Goal: Task Accomplishment & Management: Complete application form

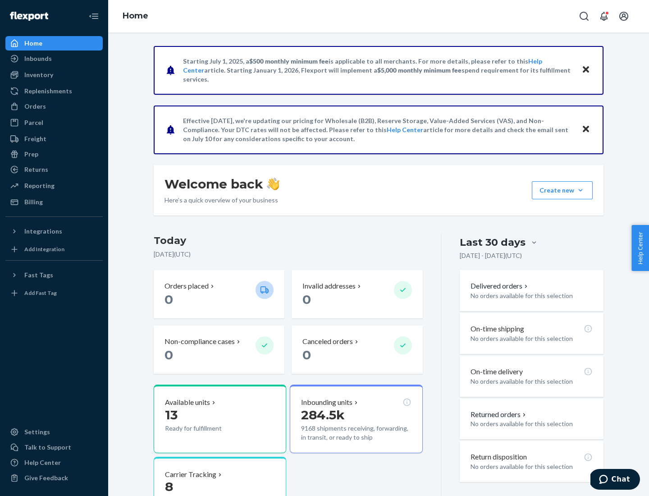
click at [581, 190] on button "Create new Create new inbound Create new order Create new product" at bounding box center [562, 190] width 61 height 18
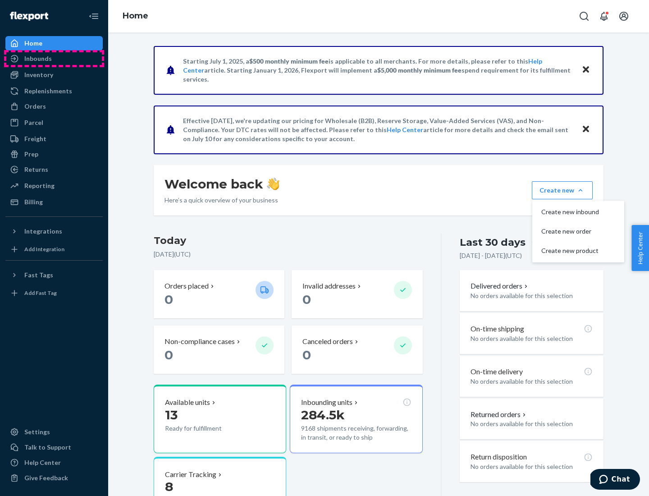
click at [54, 59] on div "Inbounds" at bounding box center [54, 58] width 96 height 13
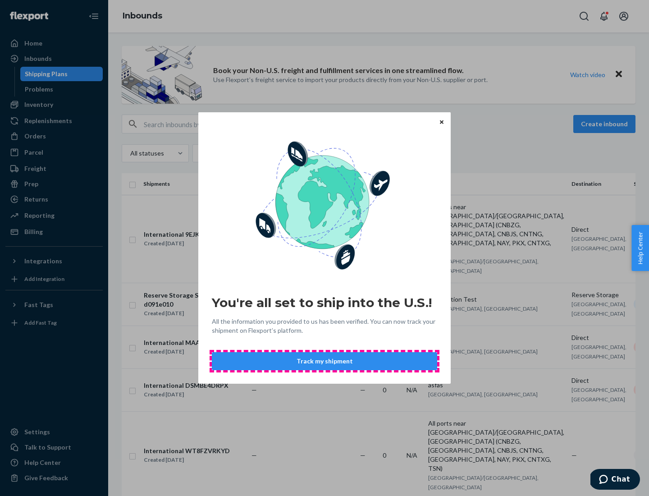
click at [325, 361] on button "Track my shipment" at bounding box center [325, 361] width 226 height 18
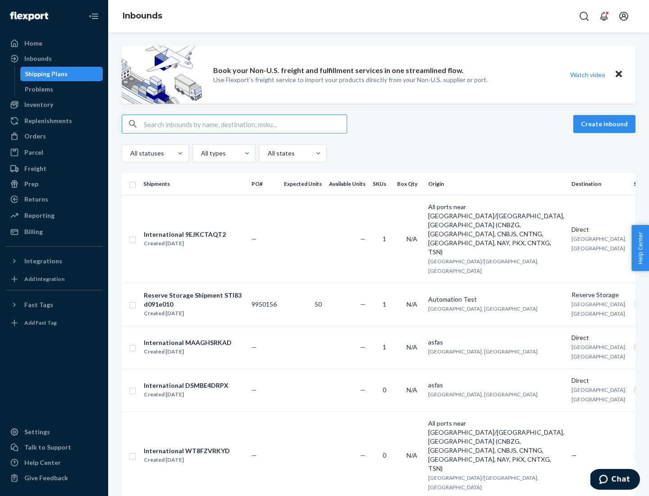
click at [606, 124] on button "Create inbound" at bounding box center [605, 124] width 62 height 18
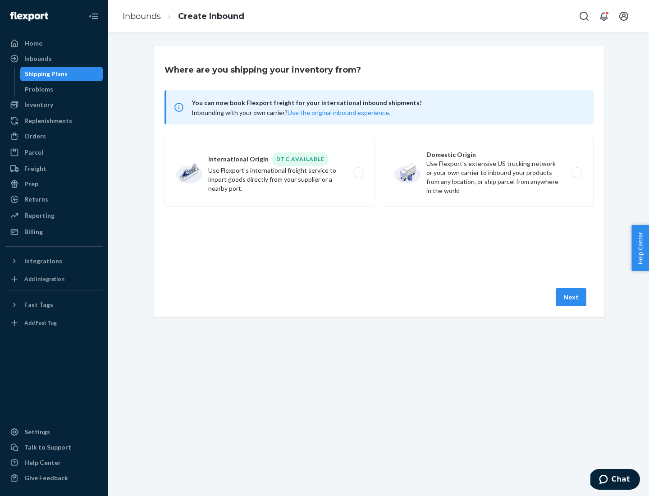
click at [270, 173] on label "International Origin DTC Available Use Flexport's international freight service…" at bounding box center [270, 173] width 211 height 68
click at [359, 173] on input "International Origin DTC Available Use Flexport's international freight service…" at bounding box center [362, 173] width 6 height 6
radio input "true"
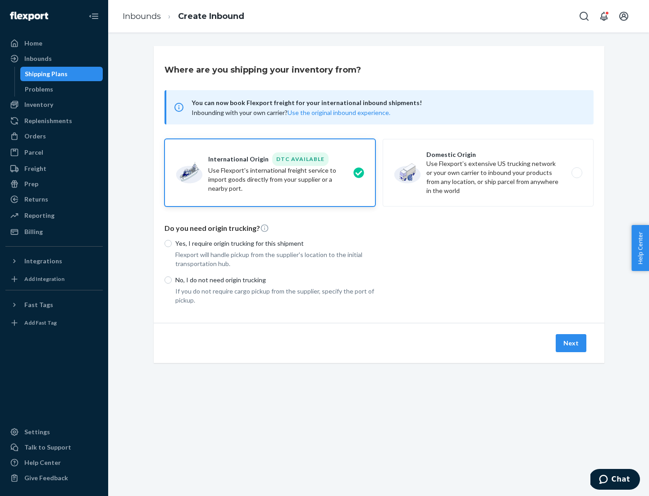
click at [276, 280] on p "No, I do not need origin trucking" at bounding box center [275, 280] width 200 height 9
click at [172, 280] on input "No, I do not need origin trucking" at bounding box center [168, 279] width 7 height 7
radio input "true"
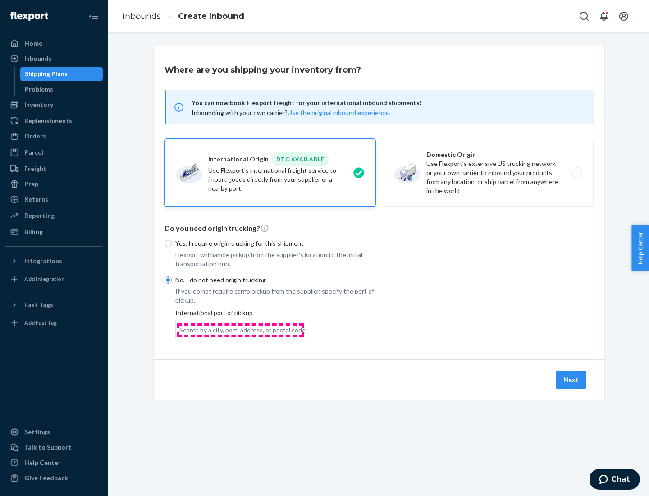
click at [240, 330] on div "Search by a city, port, address, or postal code" at bounding box center [243, 330] width 126 height 9
click at [180, 330] on input "Search by a city, port, address, or postal code" at bounding box center [180, 330] width 1 height 9
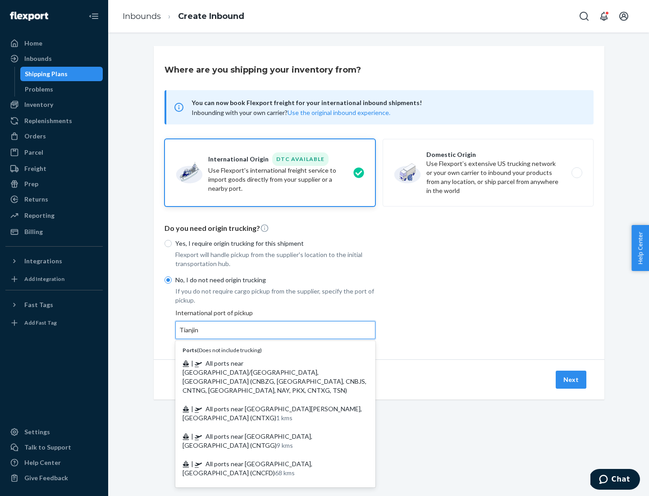
click at [267, 363] on span "| All ports near [GEOGRAPHIC_DATA]/[GEOGRAPHIC_DATA], [GEOGRAPHIC_DATA] (CNBZG,…" at bounding box center [275, 376] width 184 height 35
click at [199, 335] on input "Tianjin" at bounding box center [190, 330] width 20 height 9
type input "All ports near [GEOGRAPHIC_DATA]/[GEOGRAPHIC_DATA], [GEOGRAPHIC_DATA] (CNBZG, […"
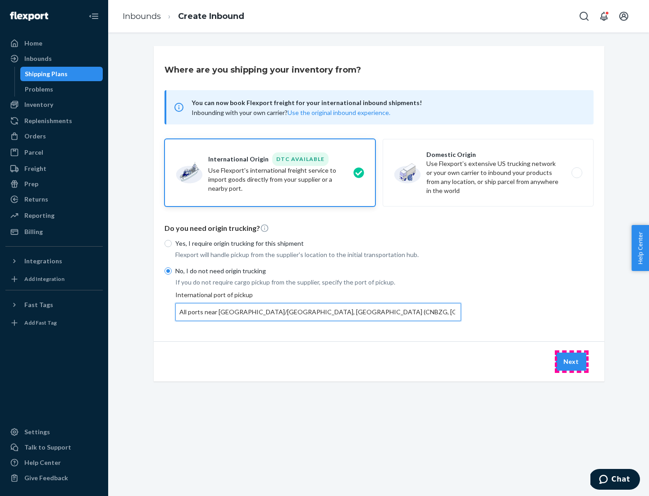
click at [572, 361] on button "Next" at bounding box center [571, 362] width 31 height 18
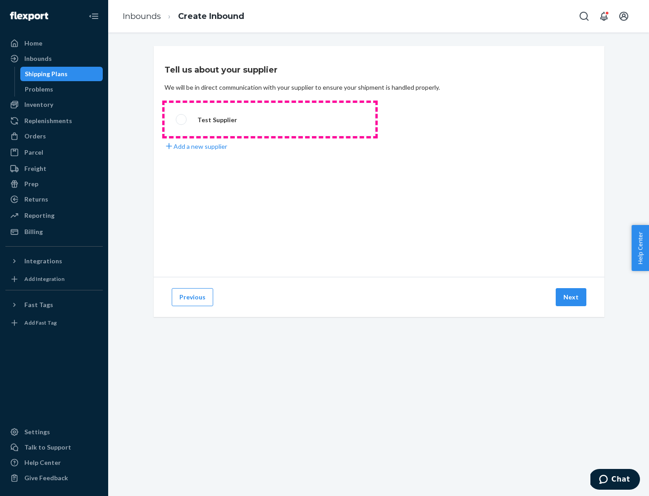
click at [270, 120] on label "Test Supplier" at bounding box center [270, 119] width 211 height 33
click at [182, 120] on input "Test Supplier" at bounding box center [179, 120] width 6 height 6
radio input "true"
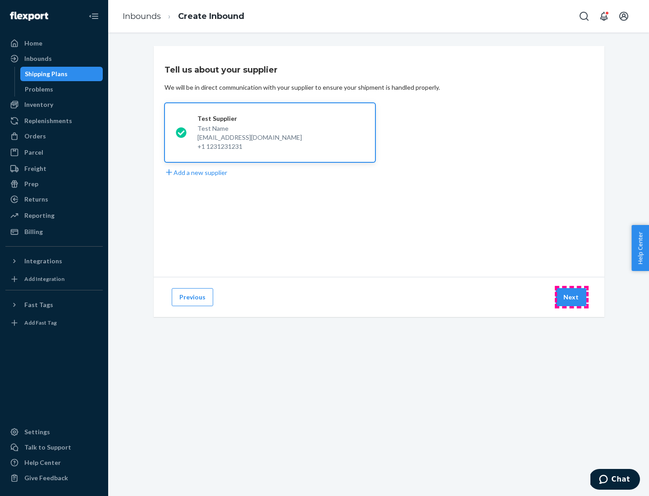
click at [572, 297] on button "Next" at bounding box center [571, 297] width 31 height 18
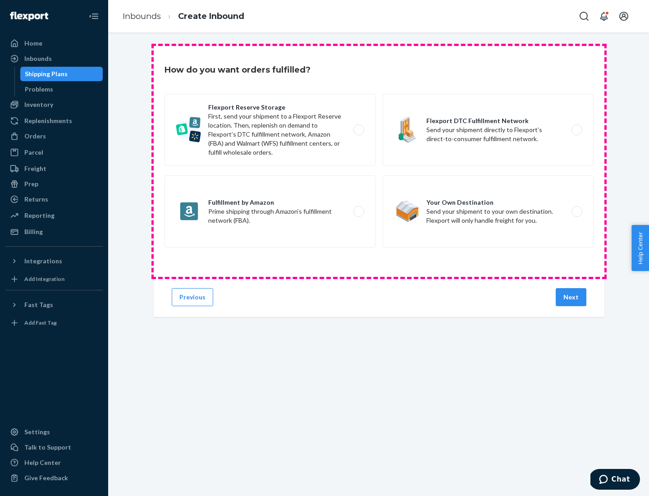
click at [379, 161] on div "Flexport Reserve Storage First, send your shipment to a Flexport Reserve locati…" at bounding box center [379, 172] width 429 height 156
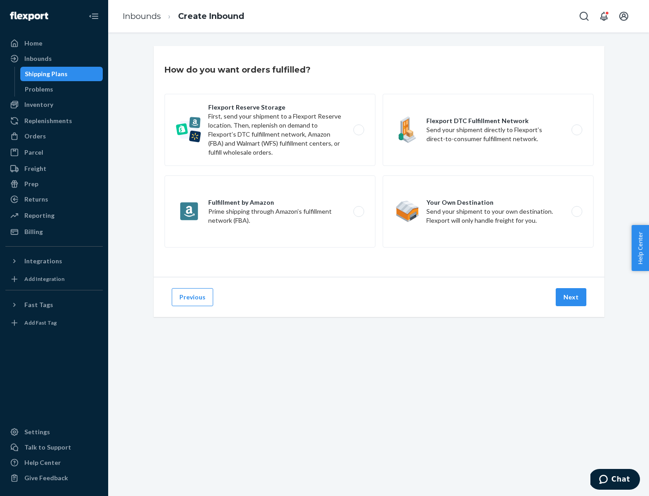
click at [488, 130] on label "Flexport DTC Fulfillment Network Send your shipment directly to Flexport’s dire…" at bounding box center [488, 130] width 211 height 72
click at [577, 130] on input "Flexport DTC Fulfillment Network Send your shipment directly to Flexport’s dire…" at bounding box center [580, 130] width 6 height 6
radio input "true"
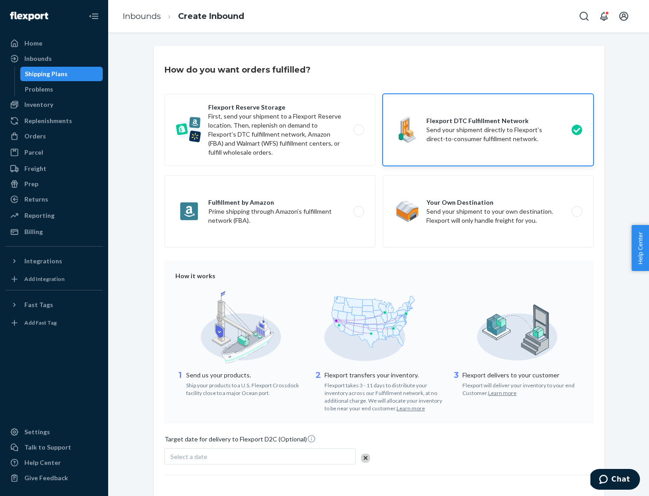
scroll to position [66, 0]
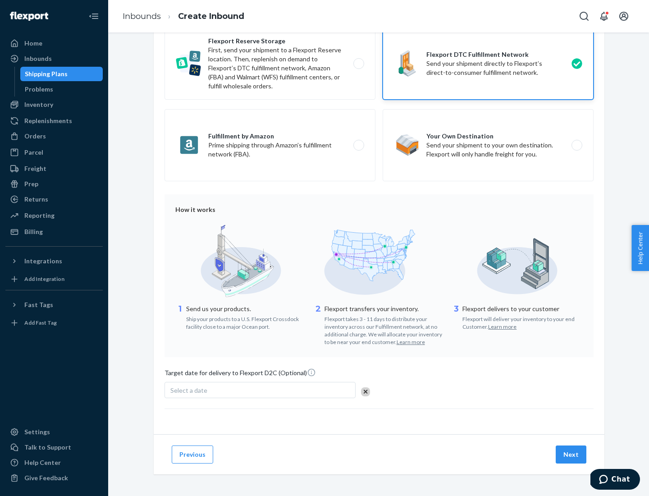
click at [572, 454] on button "Next" at bounding box center [571, 455] width 31 height 18
